Goal: Find specific page/section: Find specific page/section

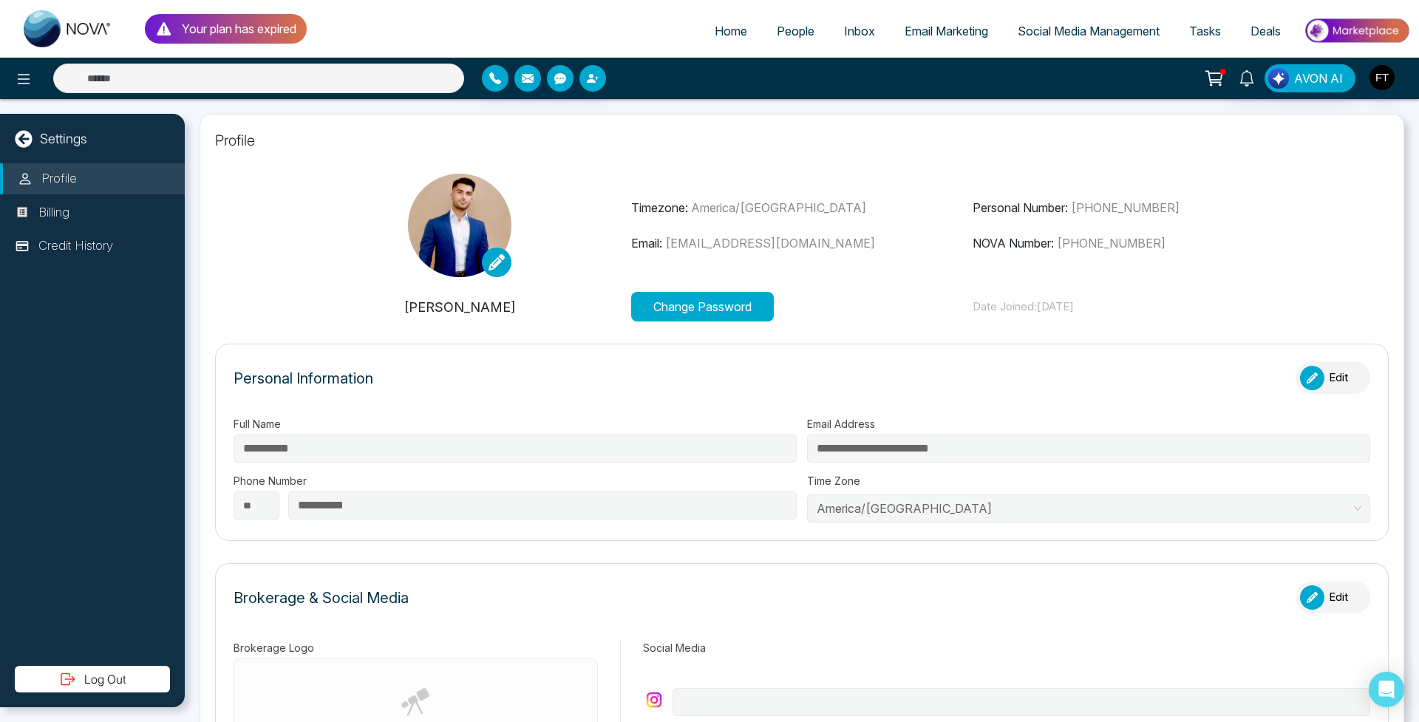
click at [715, 30] on span "Home" at bounding box center [731, 31] width 33 height 15
click at [729, 30] on span "Home" at bounding box center [731, 31] width 33 height 15
click at [906, 24] on span "Email Marketing" at bounding box center [947, 31] width 84 height 15
